Goal: Task Accomplishment & Management: Manage account settings

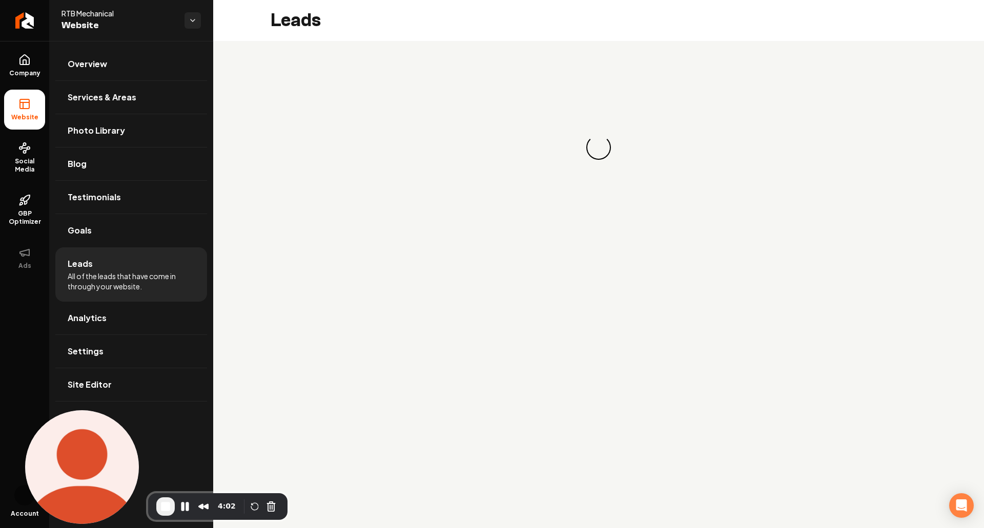
click at [81, 15] on span "RTB Mechanical" at bounding box center [118, 13] width 115 height 10
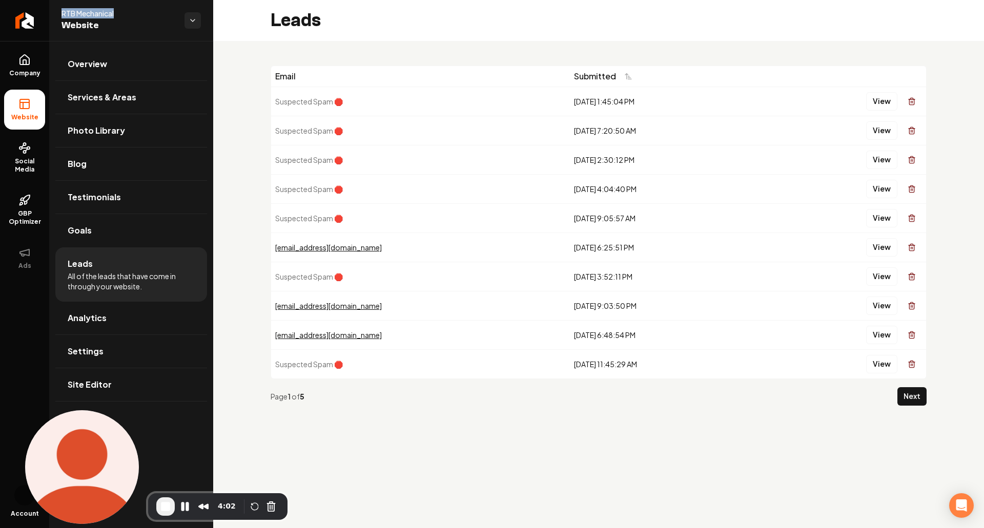
click at [81, 15] on span "RTB Mechanical" at bounding box center [118, 13] width 115 height 10
drag, startPoint x: 5, startPoint y: 77, endPoint x: 11, endPoint y: 76, distance: 5.7
click at [6, 76] on ul "Company Website Social Media GBP Optimizer Ads" at bounding box center [24, 161] width 49 height 241
click at [13, 75] on span "Company" at bounding box center [24, 73] width 39 height 8
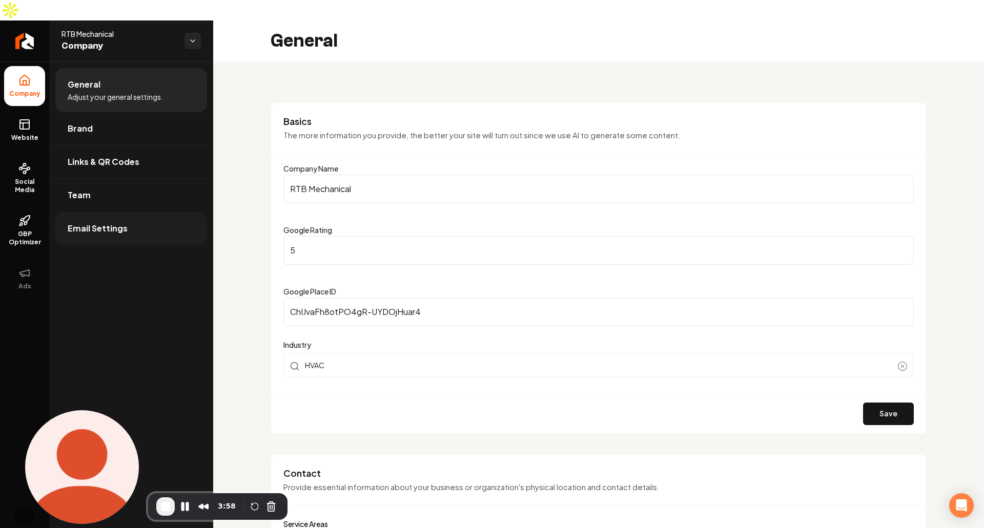
click at [153, 212] on link "Email Settings" at bounding box center [131, 228] width 152 height 33
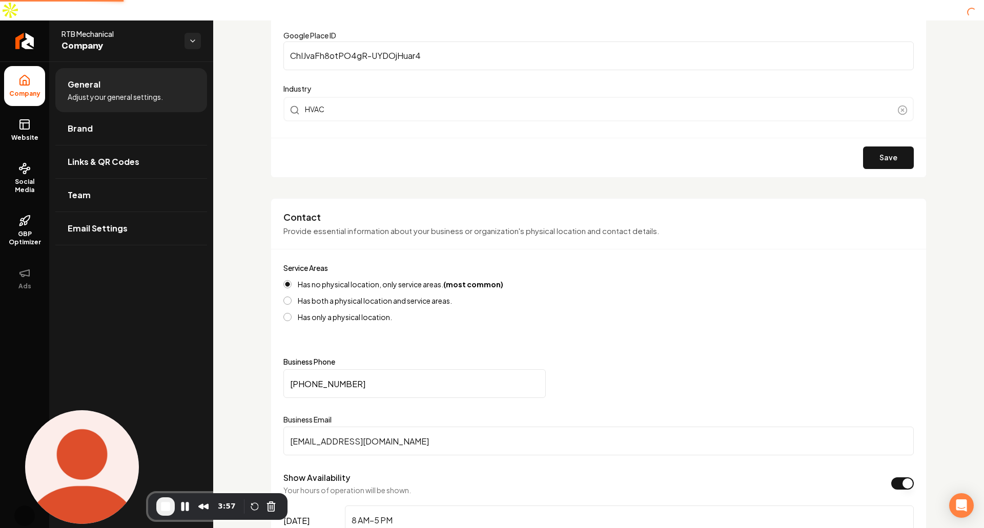
scroll to position [277, 0]
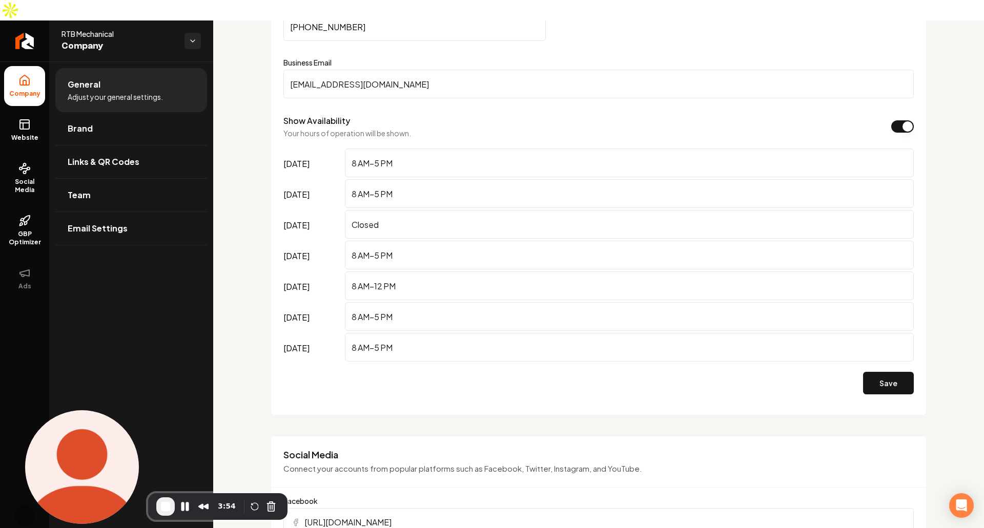
scroll to position [564, 0]
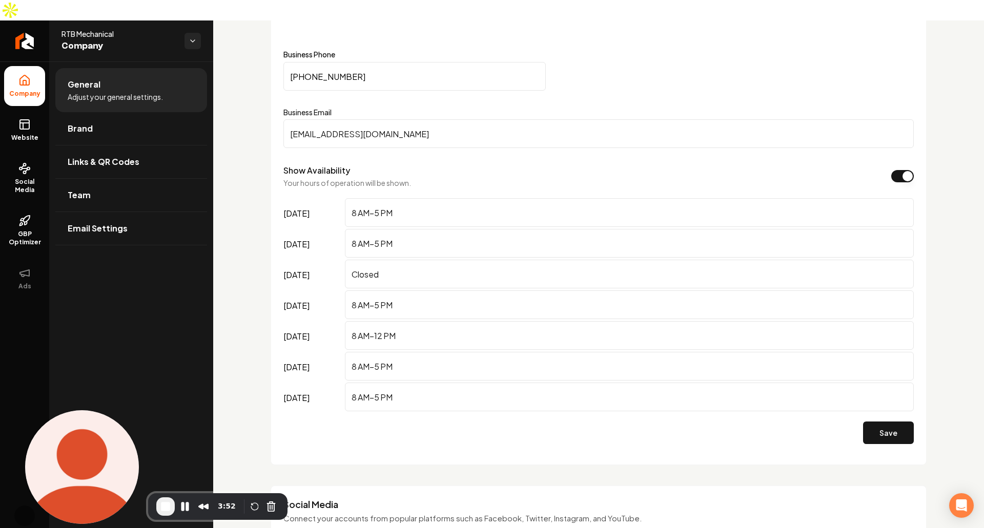
click at [332, 119] on input "dkalasz@gmail.com" at bounding box center [598, 133] width 630 height 29
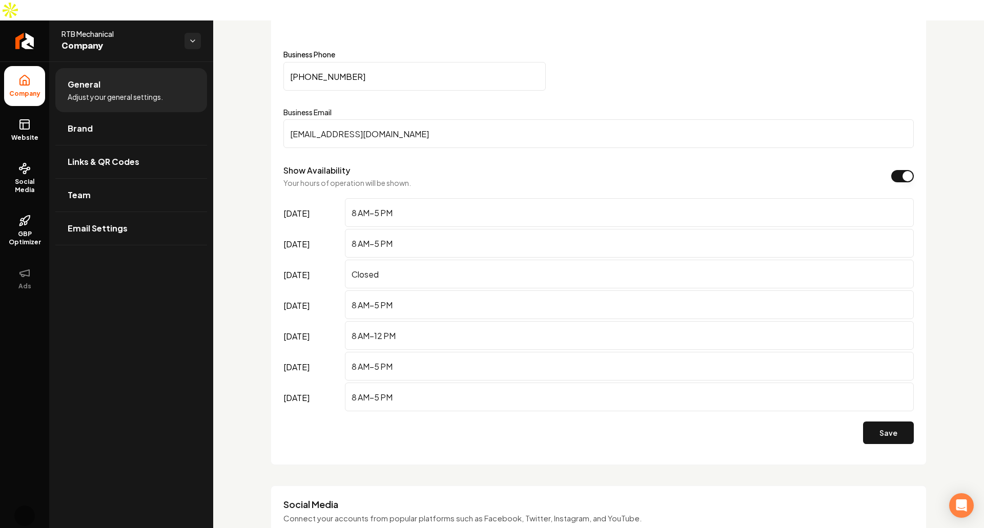
click at [489, 168] on div "Show Availability Your hours of operation will be shown. friday 8 AM–5 PM monda…" at bounding box center [598, 289] width 630 height 249
